Goal: Task Accomplishment & Management: Manage account settings

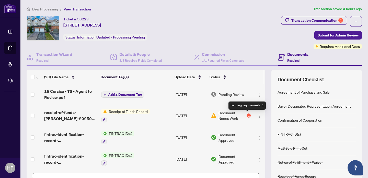
click at [249, 116] on div "1" at bounding box center [248, 116] width 4 height 4
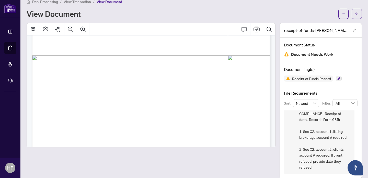
scroll to position [181, 0]
click at [257, 30] on icon "Print" at bounding box center [256, 29] width 6 height 6
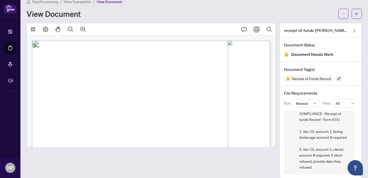
click at [68, 1] on span "View Transaction" at bounding box center [77, 1] width 27 height 5
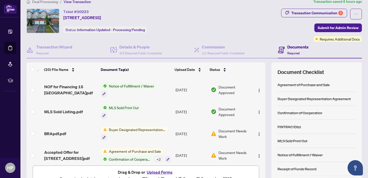
scroll to position [346, 0]
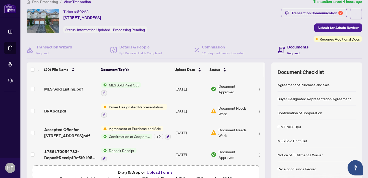
click at [229, 105] on span "Document Needs Work" at bounding box center [234, 110] width 32 height 11
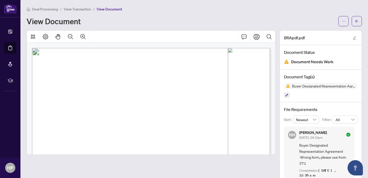
click at [85, 8] on span "View Transaction" at bounding box center [77, 9] width 27 height 5
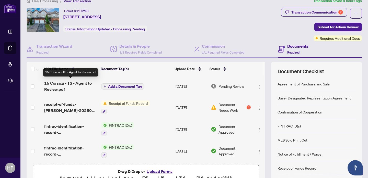
click at [78, 82] on span "15 Corsica - TS - Agent to Review.pdf" at bounding box center [70, 86] width 53 height 12
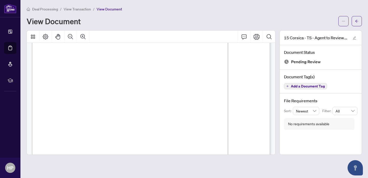
scroll to position [15, 0]
click at [257, 39] on icon "Print" at bounding box center [256, 37] width 6 height 6
click at [78, 10] on span "View Transaction" at bounding box center [77, 9] width 27 height 5
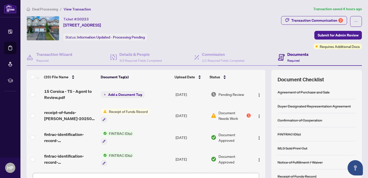
click at [129, 95] on span "Add a Document Tag" at bounding box center [125, 95] width 34 height 4
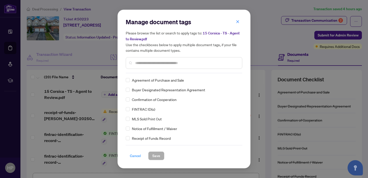
click at [140, 156] on span "Cancel" at bounding box center [135, 156] width 11 height 8
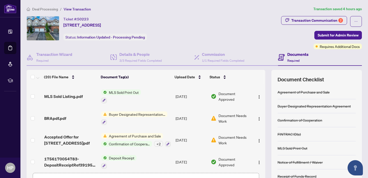
scroll to position [35, 0]
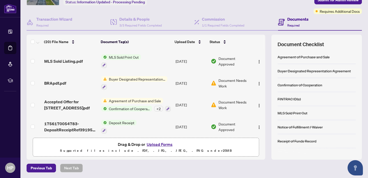
click at [156, 146] on button "Upload Forms" at bounding box center [159, 144] width 29 height 7
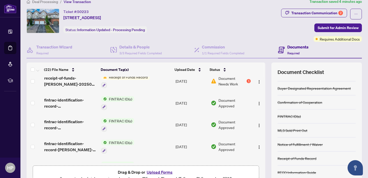
scroll to position [0, 0]
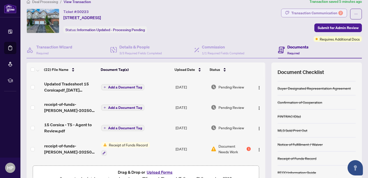
click at [307, 13] on div "Transaction Communication 2" at bounding box center [317, 13] width 52 height 8
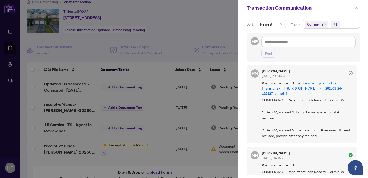
scroll to position [57, 0]
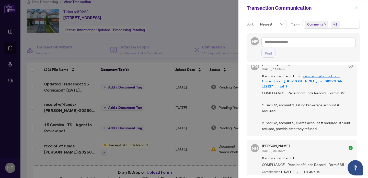
click at [357, 7] on icon "close" at bounding box center [357, 8] width 4 height 4
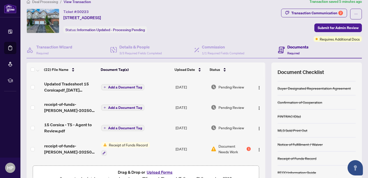
scroll to position [0, 0]
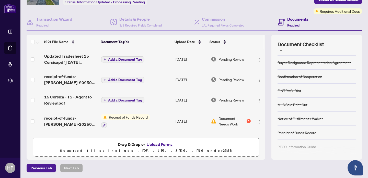
scroll to position [10, 0]
